Goal: Complete application form: Complete application form

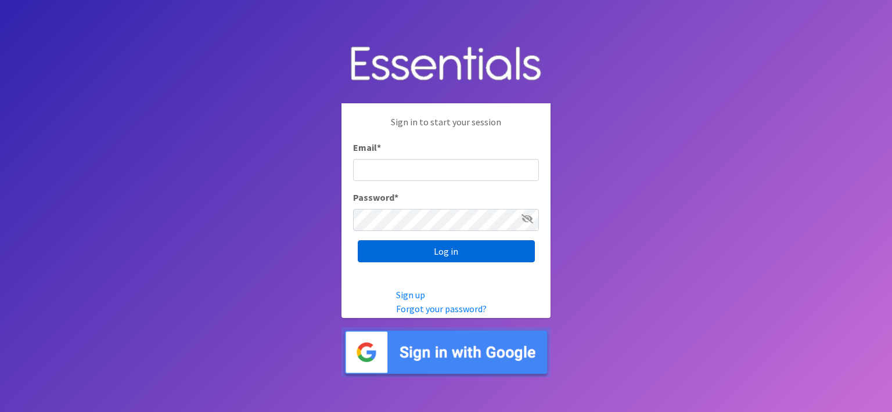
type input "[EMAIL_ADDRESS][DOMAIN_NAME]"
click at [434, 253] on input "Log in" at bounding box center [446, 251] width 177 height 22
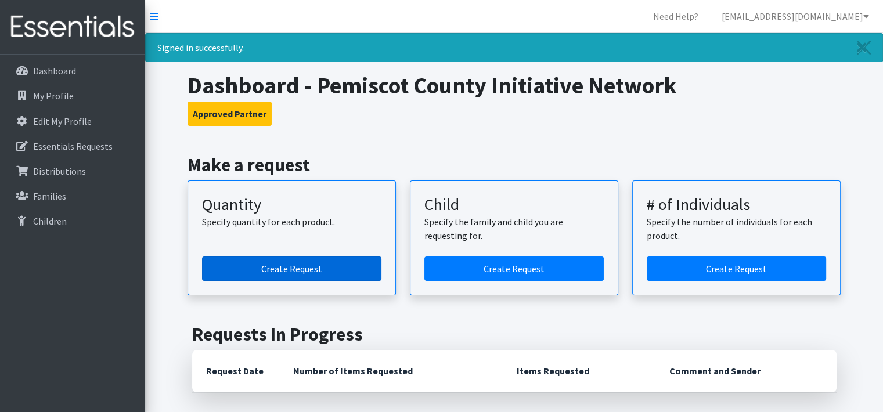
click at [311, 272] on link "Create Request" at bounding box center [291, 269] width 179 height 24
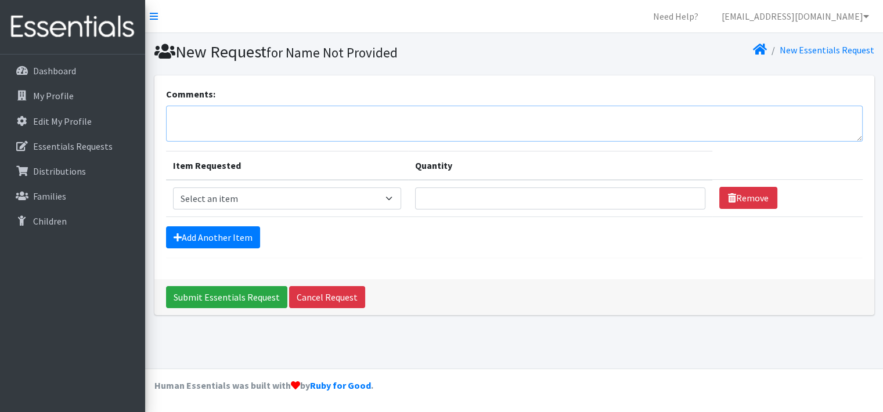
click at [313, 128] on textarea "Comments:" at bounding box center [514, 124] width 697 height 36
type textarea "Please send email when ready to pick up"
click at [399, 197] on select "Select an item Adult Briefs (x-small) Adult Briefs Large Adult Briefs X-Large A…" at bounding box center [287, 199] width 228 height 22
select select "346"
click at [173, 188] on select "Select an item Adult Briefs (x-small) Adult Briefs Large Adult Briefs X-Large A…" at bounding box center [287, 199] width 228 height 22
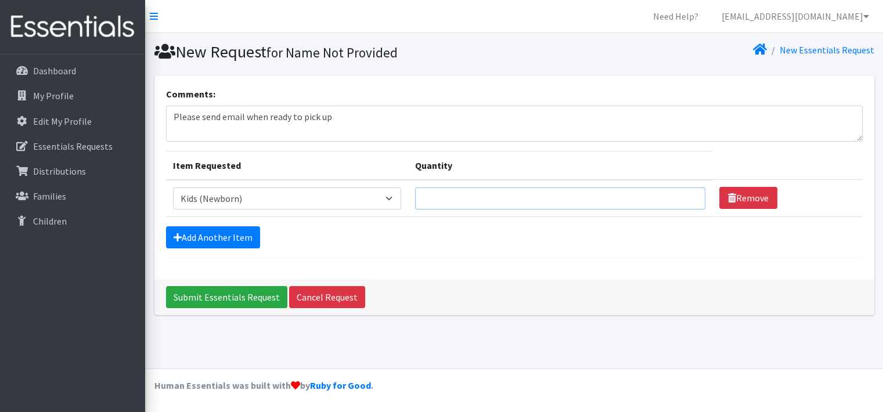
click at [445, 200] on input "Quantity" at bounding box center [560, 199] width 290 height 22
type input "200"
click at [199, 242] on link "Add Another Item" at bounding box center [213, 237] width 94 height 22
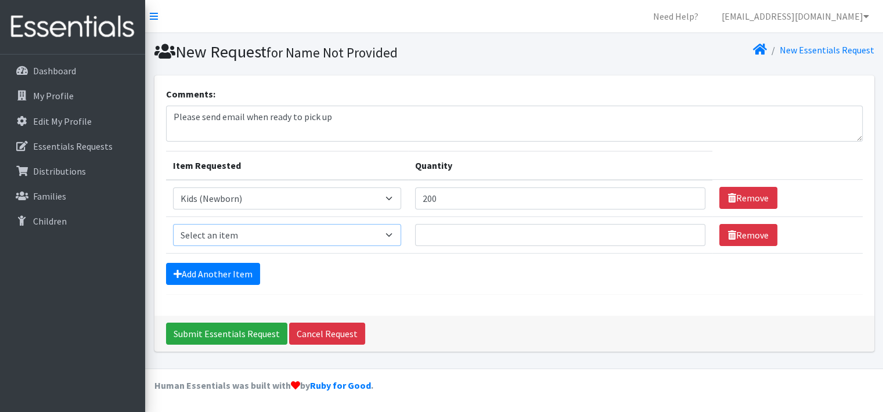
click at [218, 240] on select "Select an item Adult Briefs (x-small) Adult Briefs Large Adult Briefs X-Large A…" at bounding box center [287, 235] width 228 height 22
select select "360"
click at [173, 224] on select "Select an item Adult Briefs (x-small) Adult Briefs Large Adult Briefs X-Large A…" at bounding box center [287, 235] width 228 height 22
click at [531, 237] on input "Quantity" at bounding box center [560, 235] width 290 height 22
type input "200"
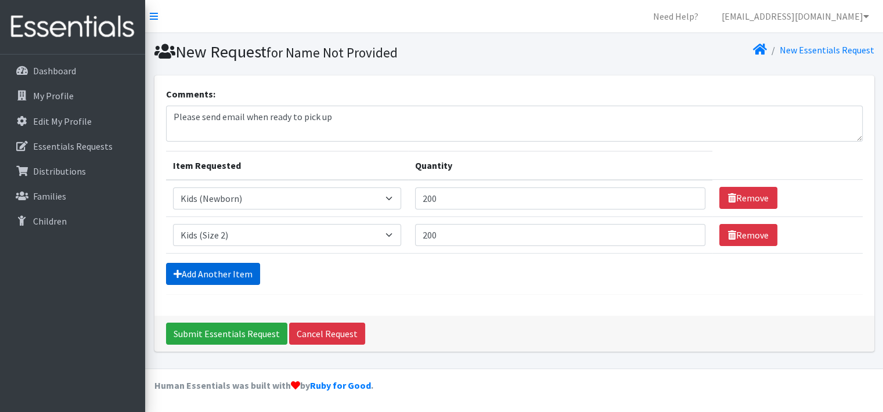
click at [225, 273] on link "Add Another Item" at bounding box center [213, 274] width 94 height 22
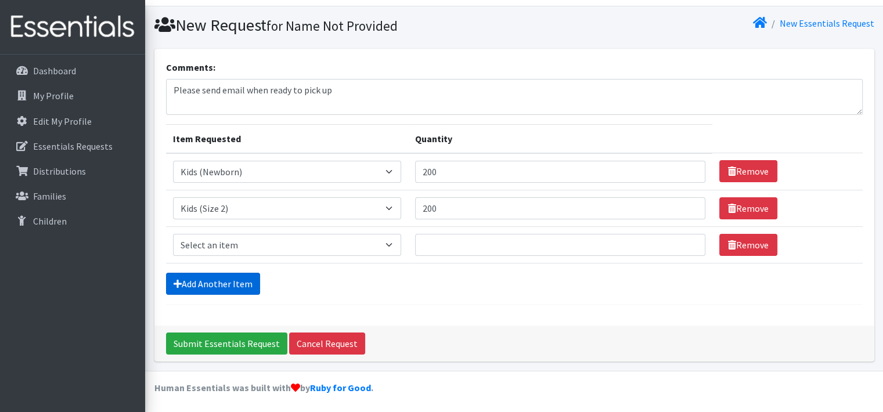
scroll to position [27, 0]
click at [204, 244] on select "Select an item Adult Briefs (x-small) Adult Briefs Large Adult Briefs X-Large A…" at bounding box center [287, 244] width 228 height 22
select select "326"
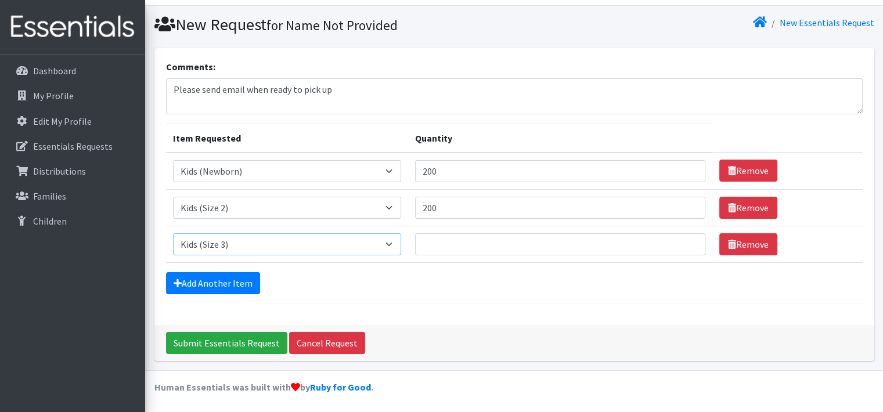
click at [173, 233] on select "Select an item Adult Briefs (x-small) Adult Briefs Large Adult Briefs X-Large A…" at bounding box center [287, 244] width 228 height 22
click at [514, 240] on input "Quantity" at bounding box center [560, 244] width 290 height 22
type input "400"
click at [216, 284] on link "Add Another Item" at bounding box center [213, 283] width 94 height 22
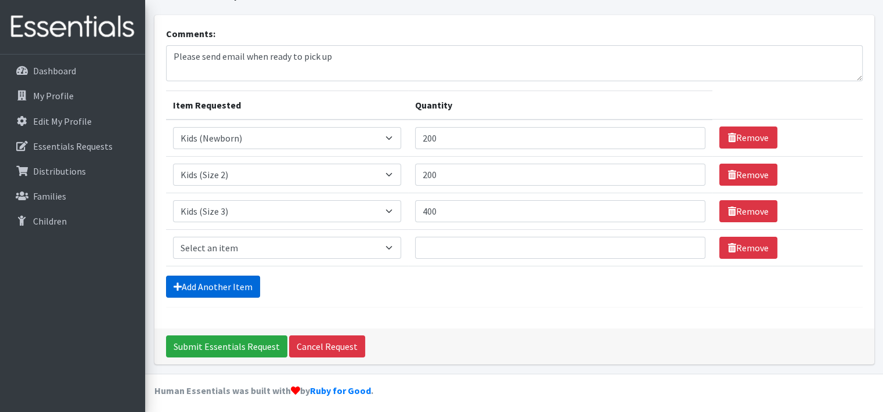
scroll to position [64, 0]
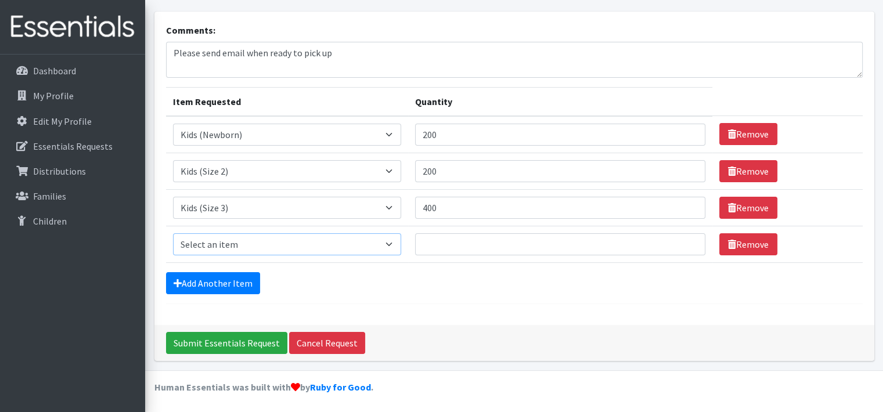
click at [211, 247] on select "Select an item Adult Briefs (x-small) Adult Briefs Large Adult Briefs X-Large A…" at bounding box center [287, 244] width 228 height 22
select select "335"
click at [173, 233] on select "Select an item Adult Briefs (x-small) Adult Briefs Large Adult Briefs X-Large A…" at bounding box center [287, 244] width 228 height 22
click at [437, 237] on input "Quantity" at bounding box center [560, 244] width 290 height 22
type input "800"
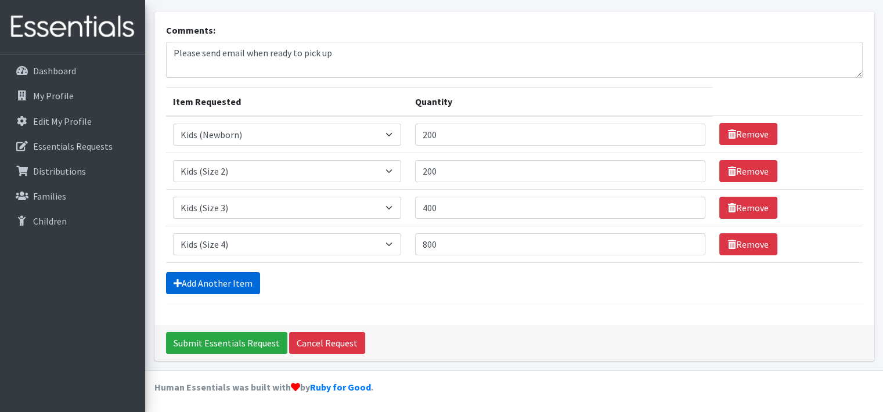
click at [247, 284] on link "Add Another Item" at bounding box center [213, 283] width 94 height 22
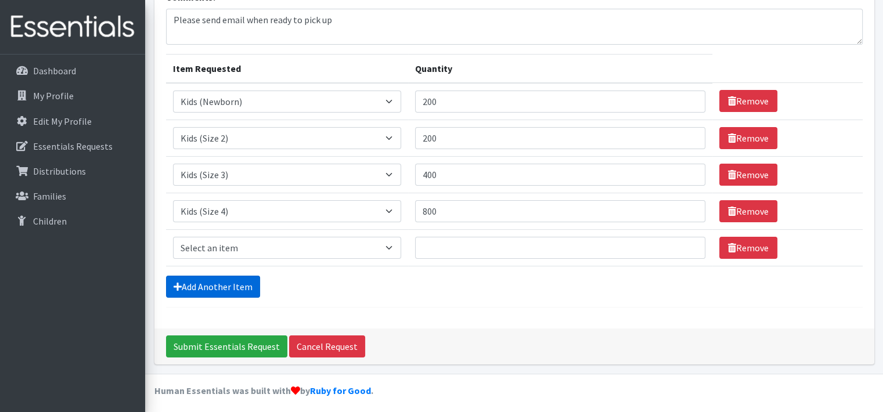
scroll to position [100, 0]
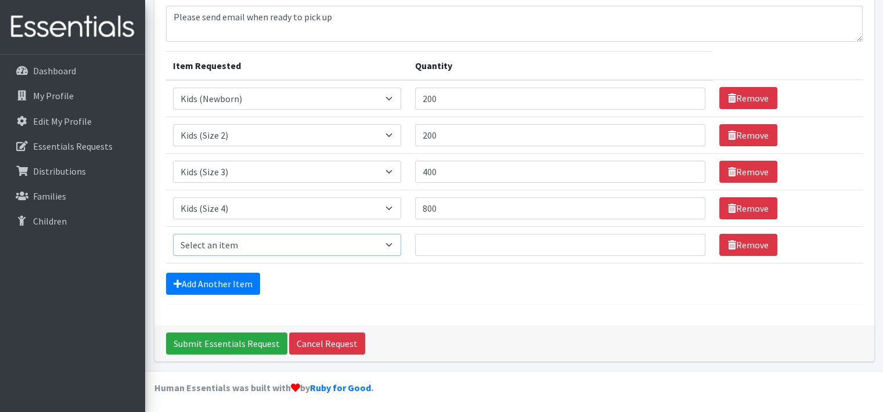
click at [230, 251] on select "Select an item Adult Briefs (x-small) Adult Briefs Large Adult Briefs X-Large A…" at bounding box center [287, 245] width 228 height 22
click at [173, 234] on select "Select an item Adult Briefs (x-small) Adult Briefs Large Adult Briefs X-Large A…" at bounding box center [287, 245] width 228 height 22
click at [228, 247] on select "Select an item Adult Briefs (x-small) Adult Briefs Large Adult Briefs X-Large A…" at bounding box center [287, 245] width 228 height 22
select select "336"
click at [173, 234] on select "Select an item Adult Briefs (x-small) Adult Briefs Large Adult Briefs X-Large A…" at bounding box center [287, 245] width 228 height 22
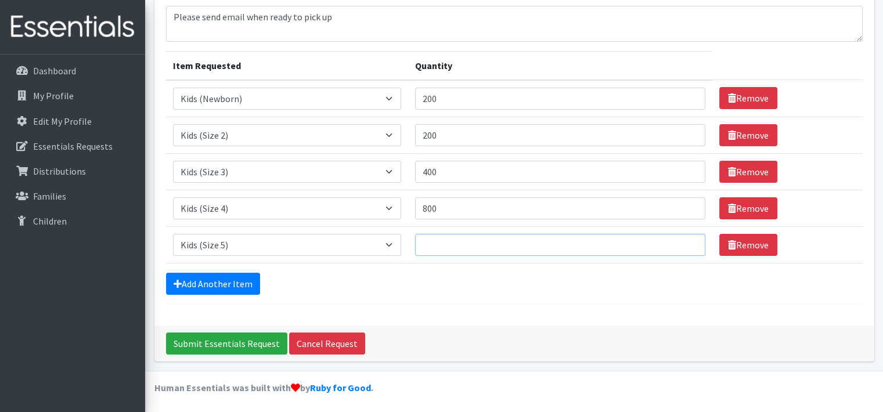
click at [520, 240] on input "Quantity" at bounding box center [560, 245] width 290 height 22
type input "800"
click at [192, 289] on link "Add Another Item" at bounding box center [213, 284] width 94 height 22
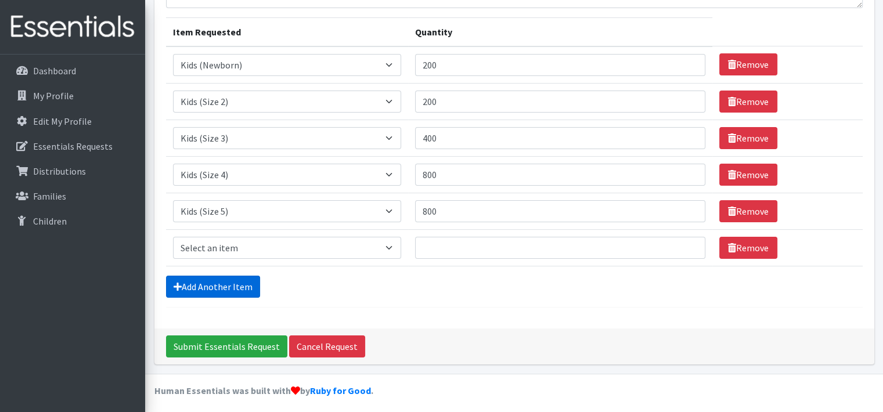
scroll to position [137, 0]
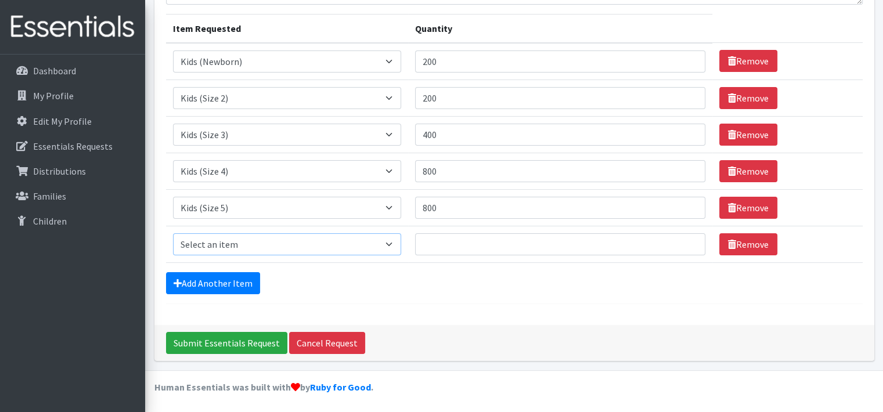
click at [194, 236] on select "Select an item Adult Briefs (x-small) Adult Briefs Large Adult Briefs X-Large A…" at bounding box center [287, 244] width 228 height 22
select select "338"
click at [173, 233] on select "Select an item Adult Briefs (x-small) Adult Briefs Large Adult Briefs X-Large A…" at bounding box center [287, 244] width 228 height 22
click at [439, 233] on input "Quantity" at bounding box center [560, 244] width 290 height 22
type input "800"
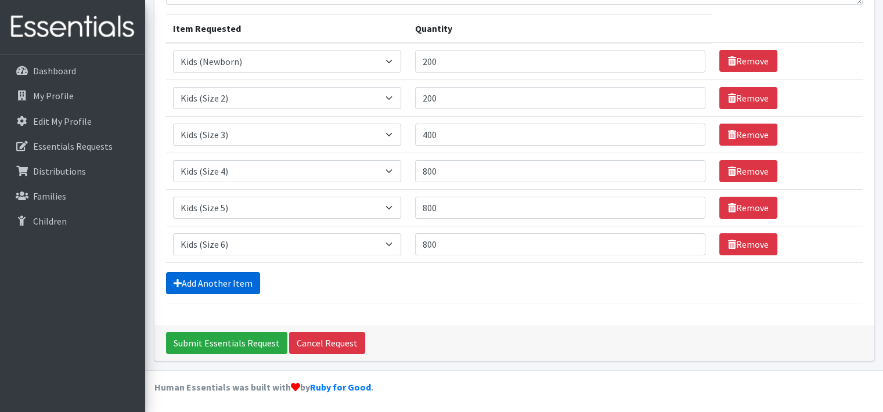
click at [211, 288] on link "Add Another Item" at bounding box center [213, 283] width 94 height 22
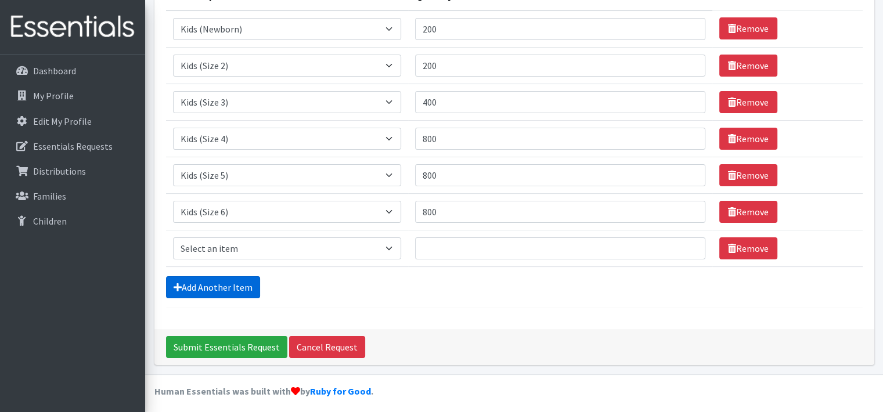
scroll to position [173, 0]
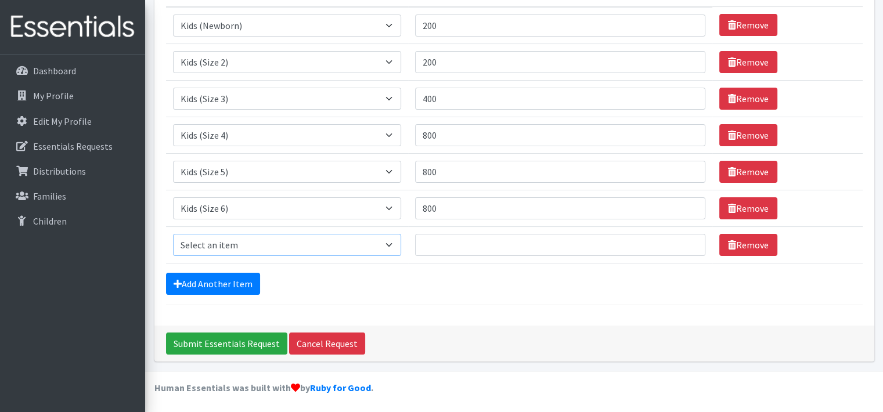
click at [244, 246] on select "Select an item Adult Briefs (x-small) Adult Briefs Large Adult Briefs X-Large A…" at bounding box center [287, 245] width 228 height 22
select select "4362"
click at [173, 234] on select "Select an item Adult Briefs (x-small) Adult Briefs Large Adult Briefs X-Large A…" at bounding box center [287, 245] width 228 height 22
click at [509, 250] on input "Quantity" at bounding box center [560, 245] width 290 height 22
type input "1120"
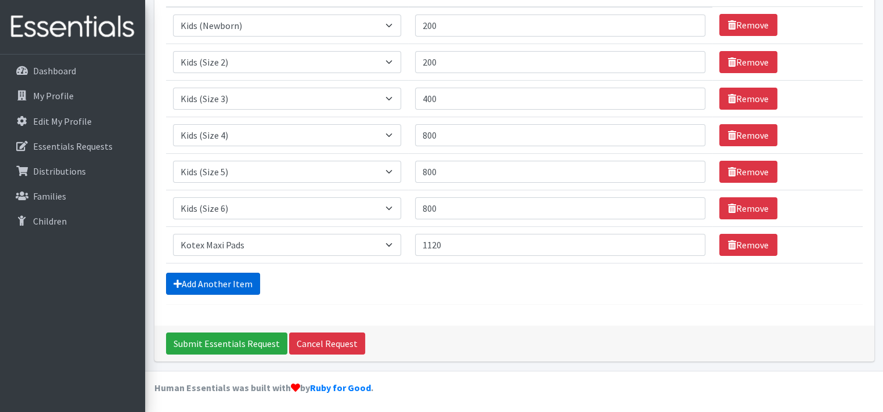
click at [242, 284] on link "Add Another Item" at bounding box center [213, 284] width 94 height 22
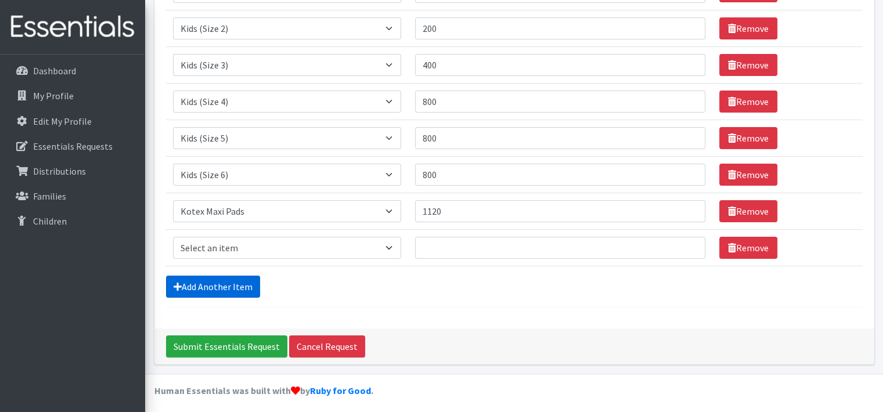
scroll to position [210, 0]
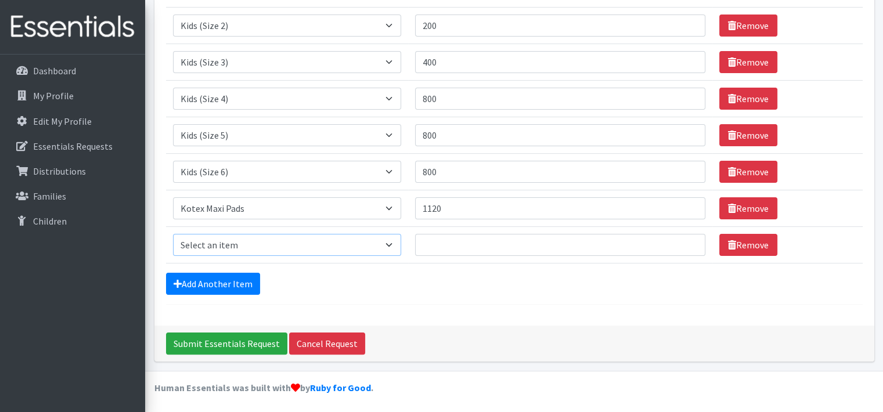
click at [271, 246] on select "Select an item Adult Briefs (x-small) Adult Briefs Large Adult Briefs X-Large A…" at bounding box center [287, 245] width 228 height 22
click at [744, 242] on link "Remove" at bounding box center [748, 245] width 58 height 22
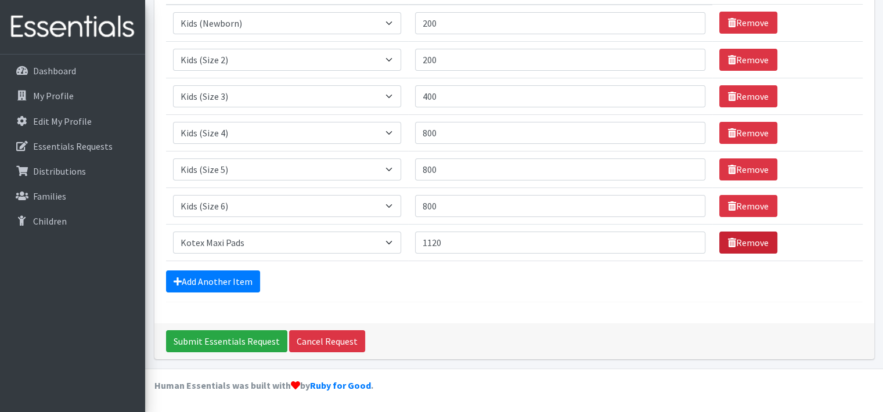
scroll to position [173, 0]
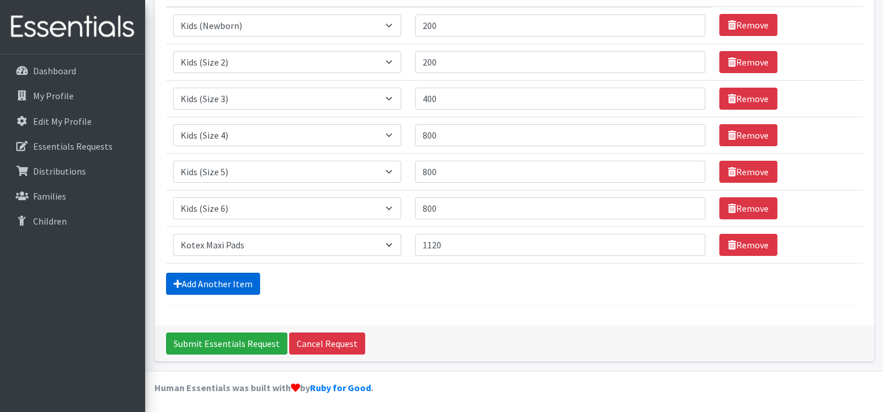
click at [244, 280] on link "Add Another Item" at bounding box center [213, 284] width 94 height 22
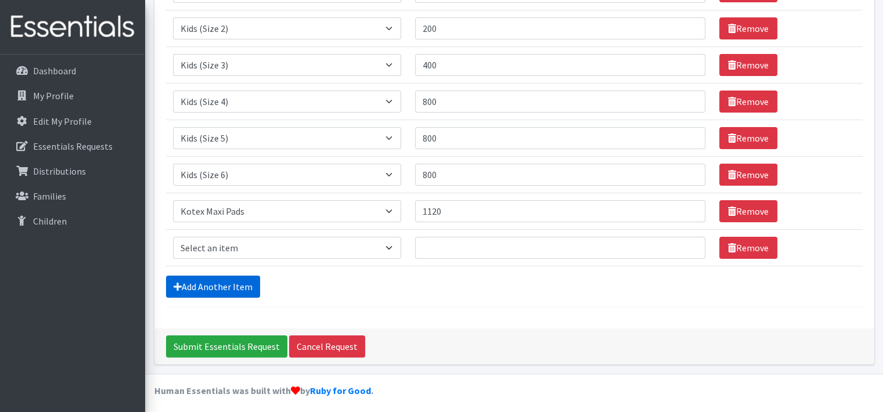
scroll to position [210, 0]
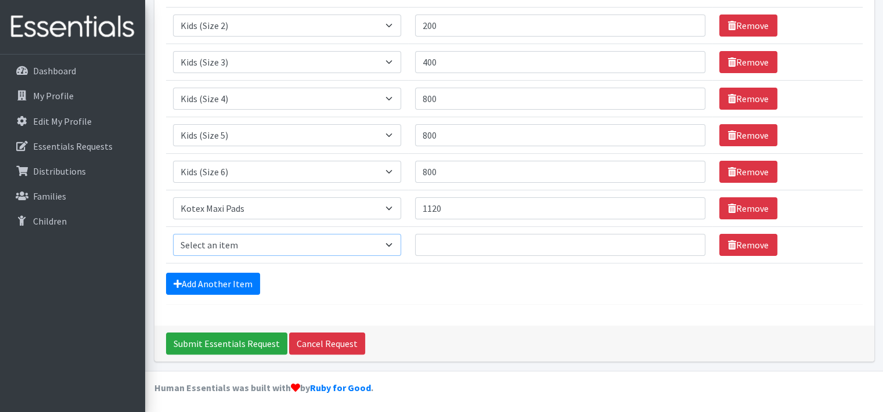
click at [301, 238] on select "Select an item Adult Briefs (x-small) Adult Briefs Large Adult Briefs X-Large A…" at bounding box center [287, 245] width 228 height 22
click at [173, 234] on select "Select an item Adult Briefs (x-small) Adult Briefs Large Adult Briefs X-Large A…" at bounding box center [287, 245] width 228 height 22
click at [730, 242] on link "Remove" at bounding box center [748, 245] width 58 height 22
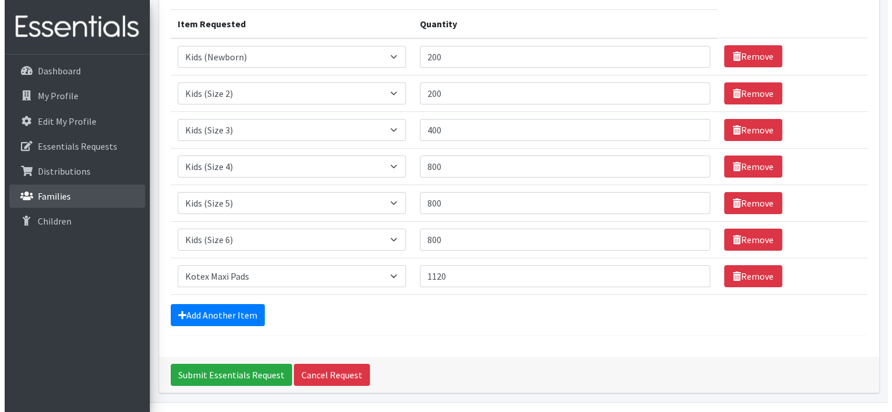
scroll to position [173, 0]
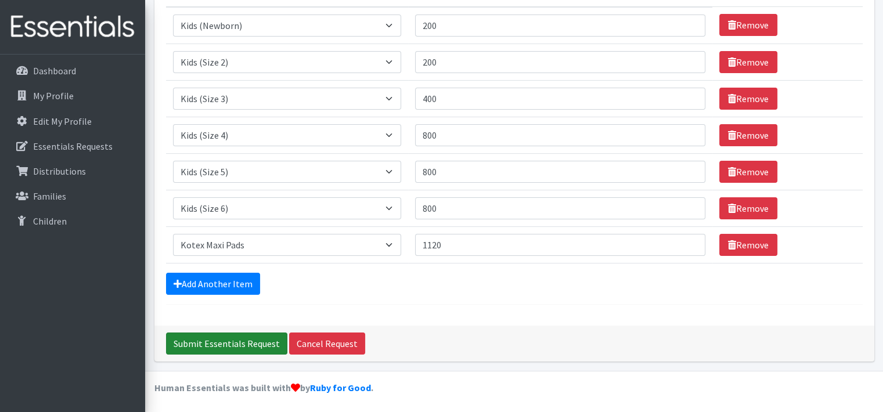
click at [254, 338] on input "Submit Essentials Request" at bounding box center [226, 344] width 121 height 22
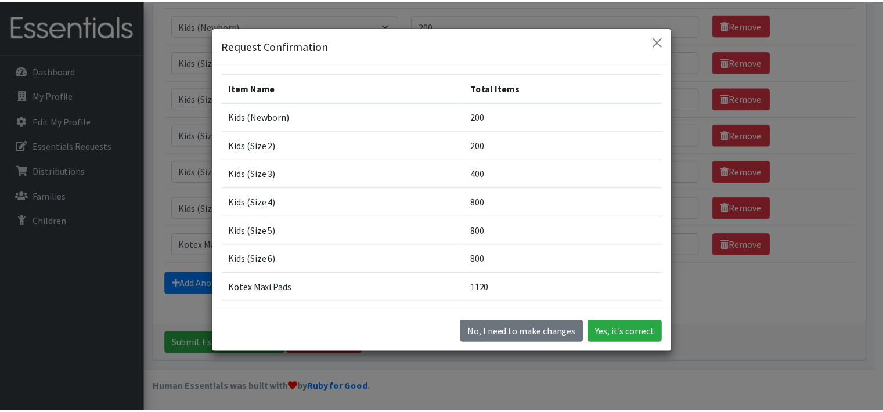
scroll to position [0, 0]
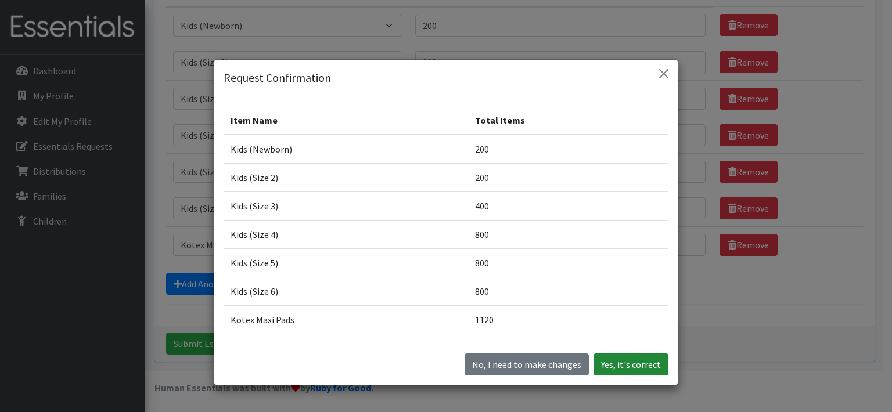
click at [619, 365] on button "Yes, it's correct" at bounding box center [630, 365] width 75 height 22
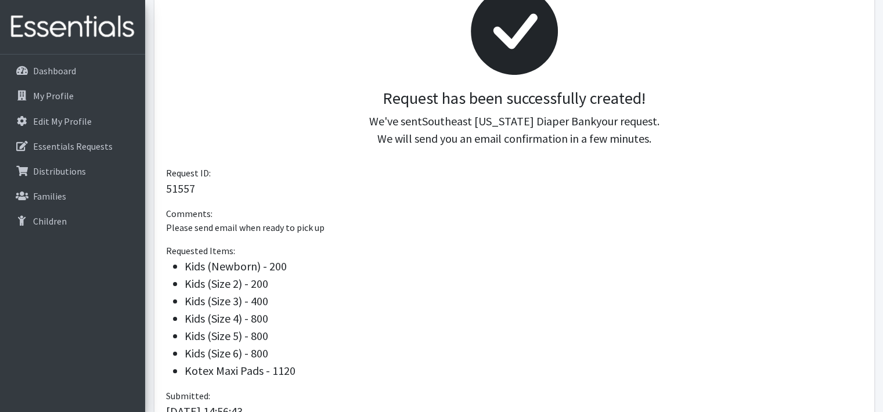
scroll to position [242, 0]
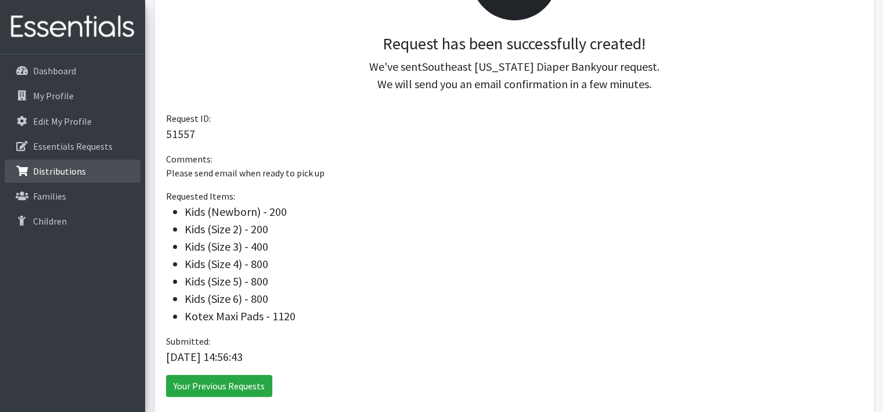
click at [51, 175] on p "Distributions" at bounding box center [59, 171] width 53 height 12
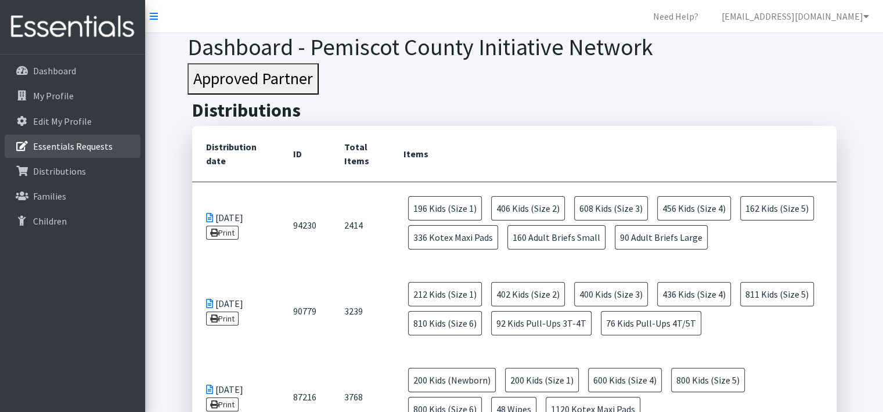
click at [101, 143] on p "Essentials Requests" at bounding box center [73, 146] width 80 height 12
